Goal: Task Accomplishment & Management: Use online tool/utility

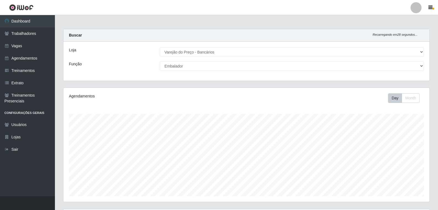
select select "157"
select select "1"
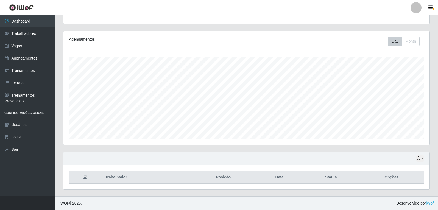
scroll to position [114, 366]
click at [423, 157] on button "button" at bounding box center [420, 158] width 8 height 6
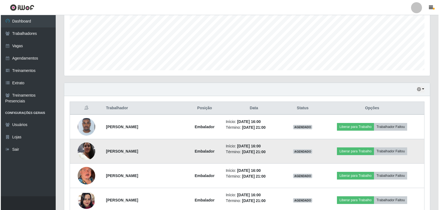
scroll to position [139, 0]
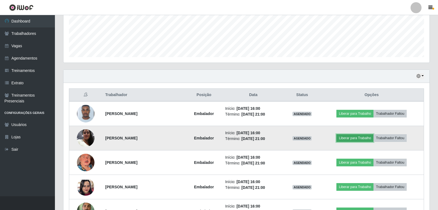
click at [354, 139] on button "Liberar para Trabalho" at bounding box center [354, 138] width 37 height 8
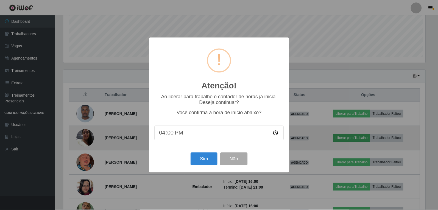
scroll to position [114, 363]
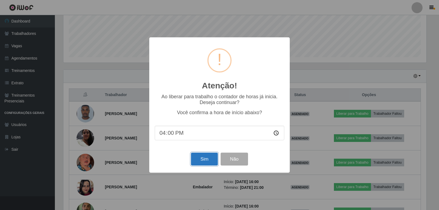
click at [207, 158] on button "Sim" at bounding box center [204, 159] width 27 height 13
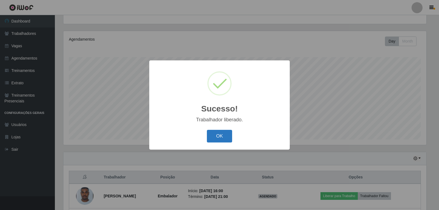
click at [226, 135] on button "OK" at bounding box center [220, 136] width 26 height 13
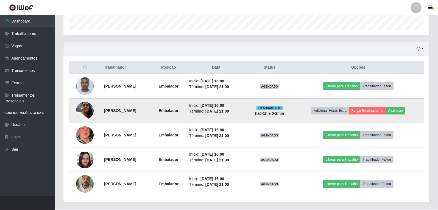
scroll to position [179, 0]
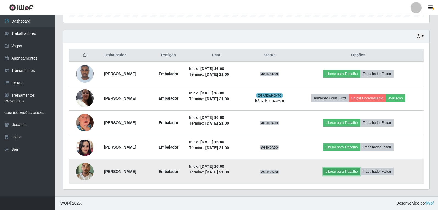
click at [345, 173] on button "Liberar para Trabalho" at bounding box center [341, 172] width 37 height 8
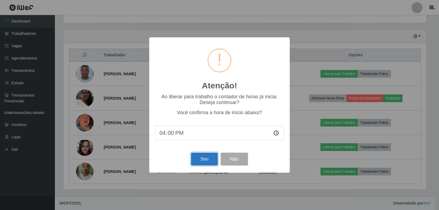
click at [203, 160] on button "Sim" at bounding box center [204, 159] width 27 height 13
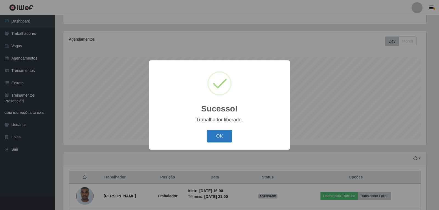
click at [221, 135] on button "OK" at bounding box center [220, 136] width 26 height 13
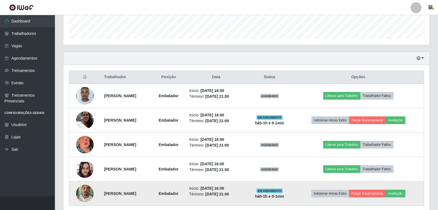
scroll to position [167, 0]
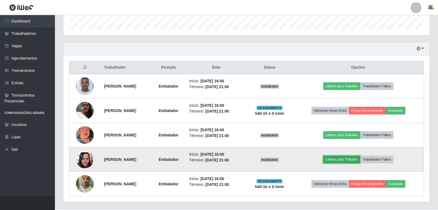
click at [359, 157] on button "Liberar para Trabalho" at bounding box center [341, 160] width 37 height 8
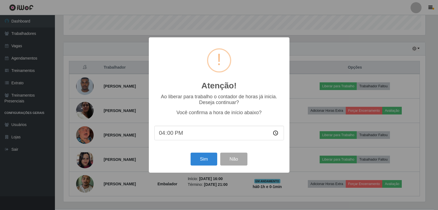
scroll to position [0, 0]
click at [214, 160] on button "Sim" at bounding box center [204, 159] width 27 height 13
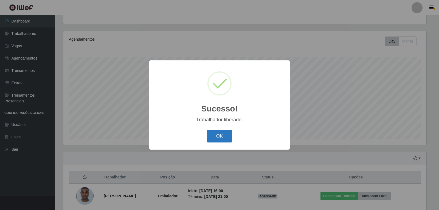
click at [222, 137] on button "OK" at bounding box center [220, 136] width 26 height 13
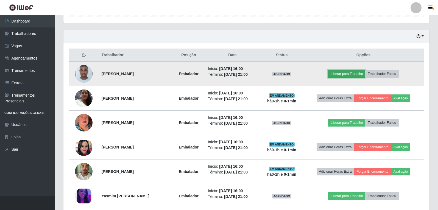
click at [353, 70] on button "Liberar para Trabalho" at bounding box center [346, 74] width 37 height 8
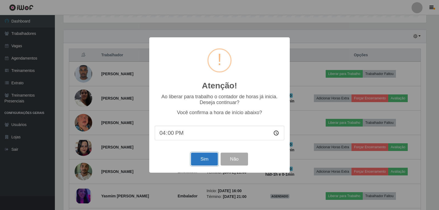
click at [205, 159] on button "Sim" at bounding box center [204, 159] width 27 height 13
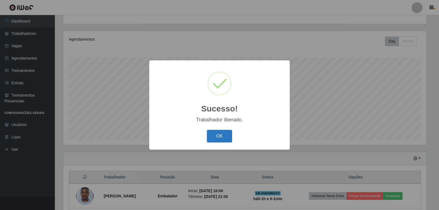
click at [215, 137] on button "OK" at bounding box center [220, 136] width 26 height 13
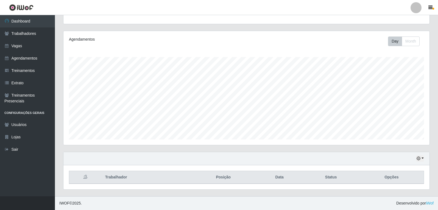
scroll to position [167, 0]
